Goal: Task Accomplishment & Management: Use online tool/utility

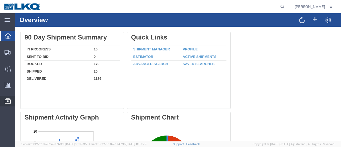
click at [0, 0] on span "Location Appointment" at bounding box center [0, 0] width 0 height 0
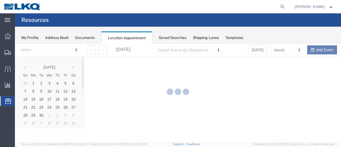
select select "28712"
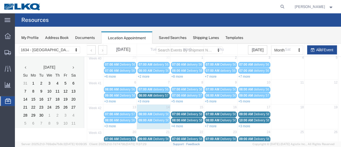
scroll to position [53, 0]
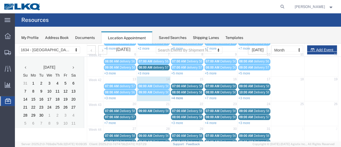
click at [179, 96] on link "+4 more" at bounding box center [178, 98] width 12 height 4
